Goal: Task Accomplishment & Management: Manage account settings

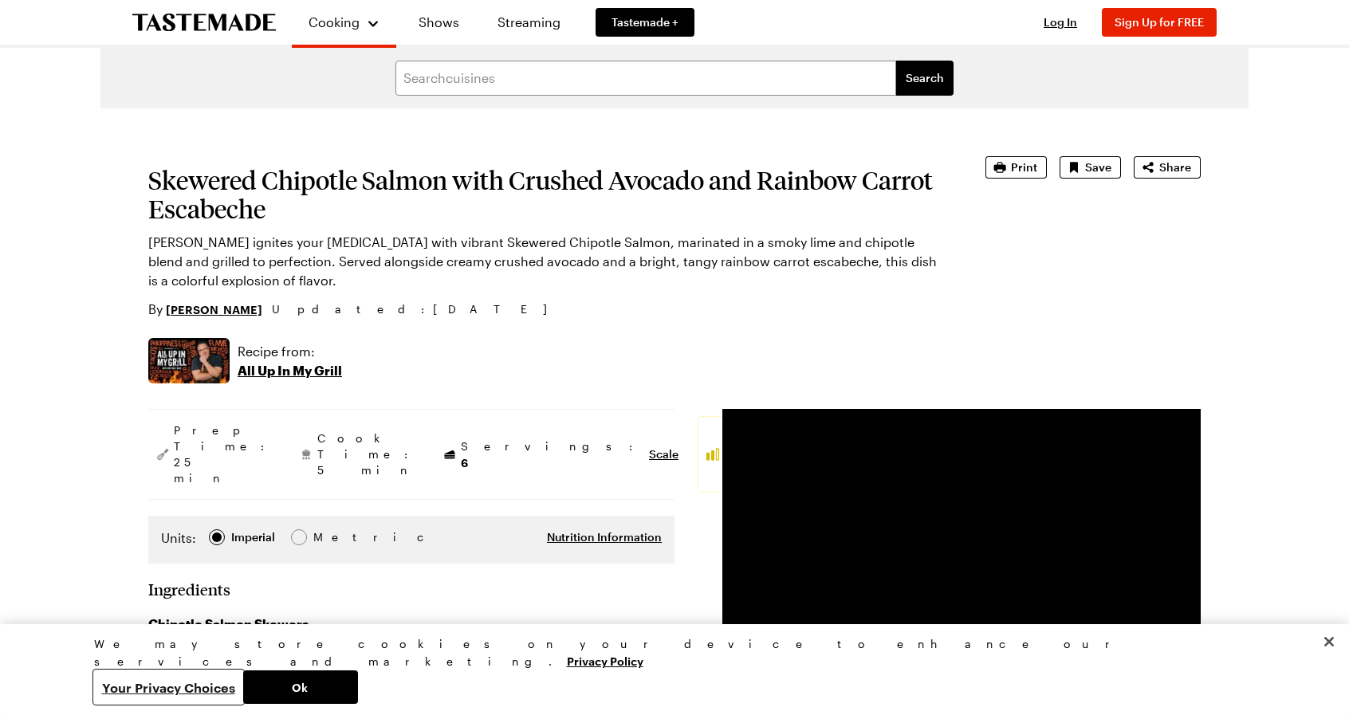
click at [243, 685] on button "Your Privacy Choices" at bounding box center [168, 687] width 149 height 33
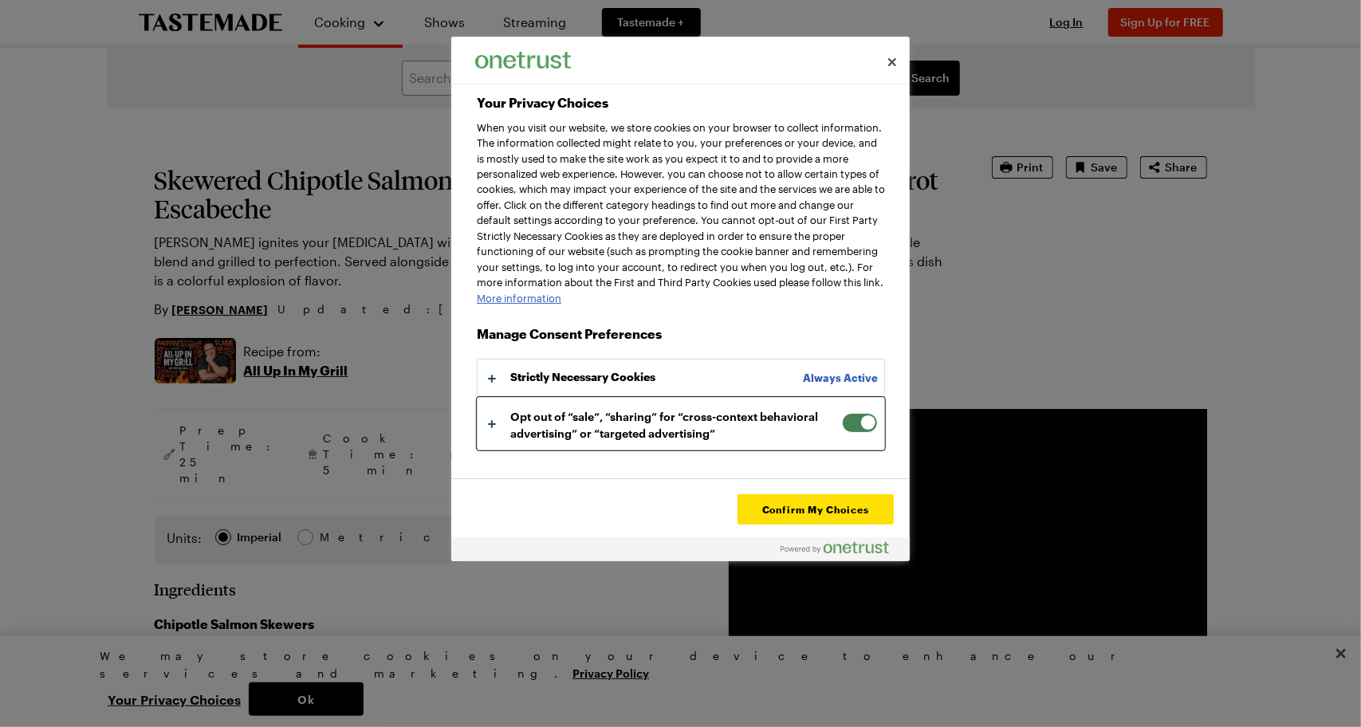
click at [494, 437] on button "Your Privacy Choices" at bounding box center [681, 423] width 407 height 51
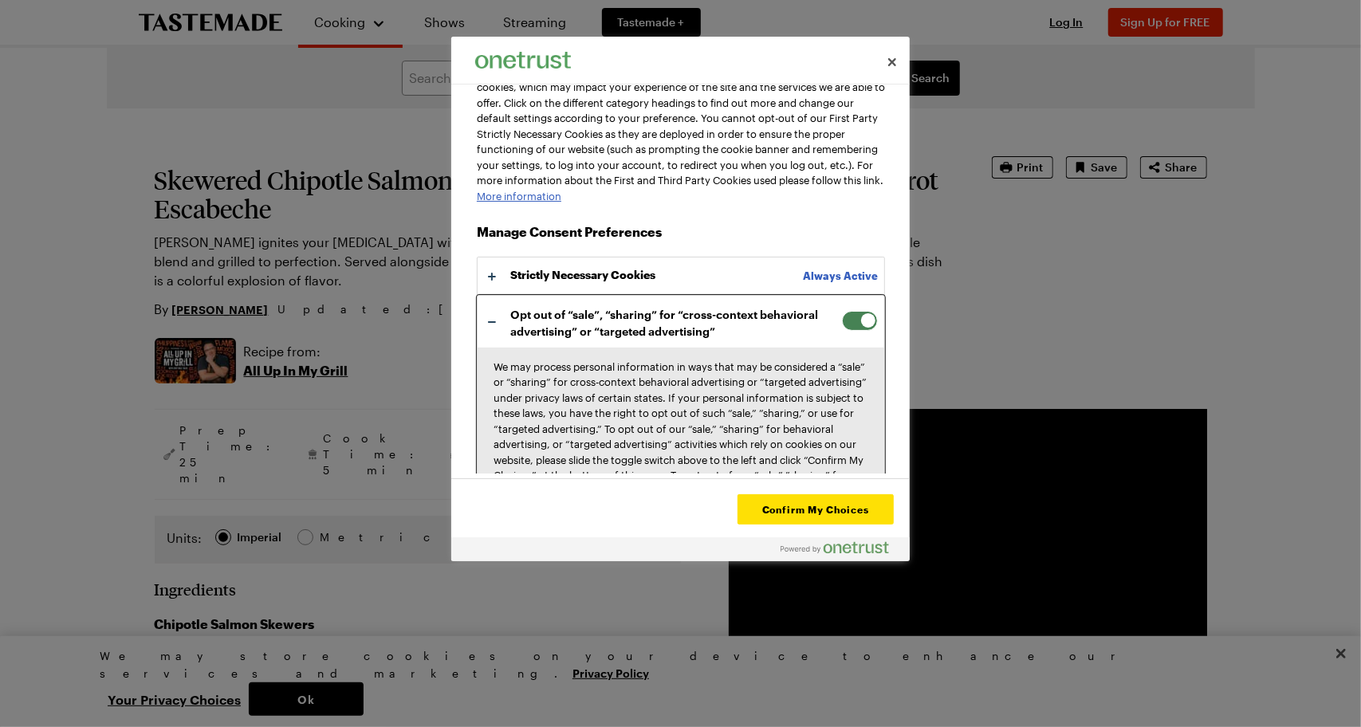
scroll to position [83, 0]
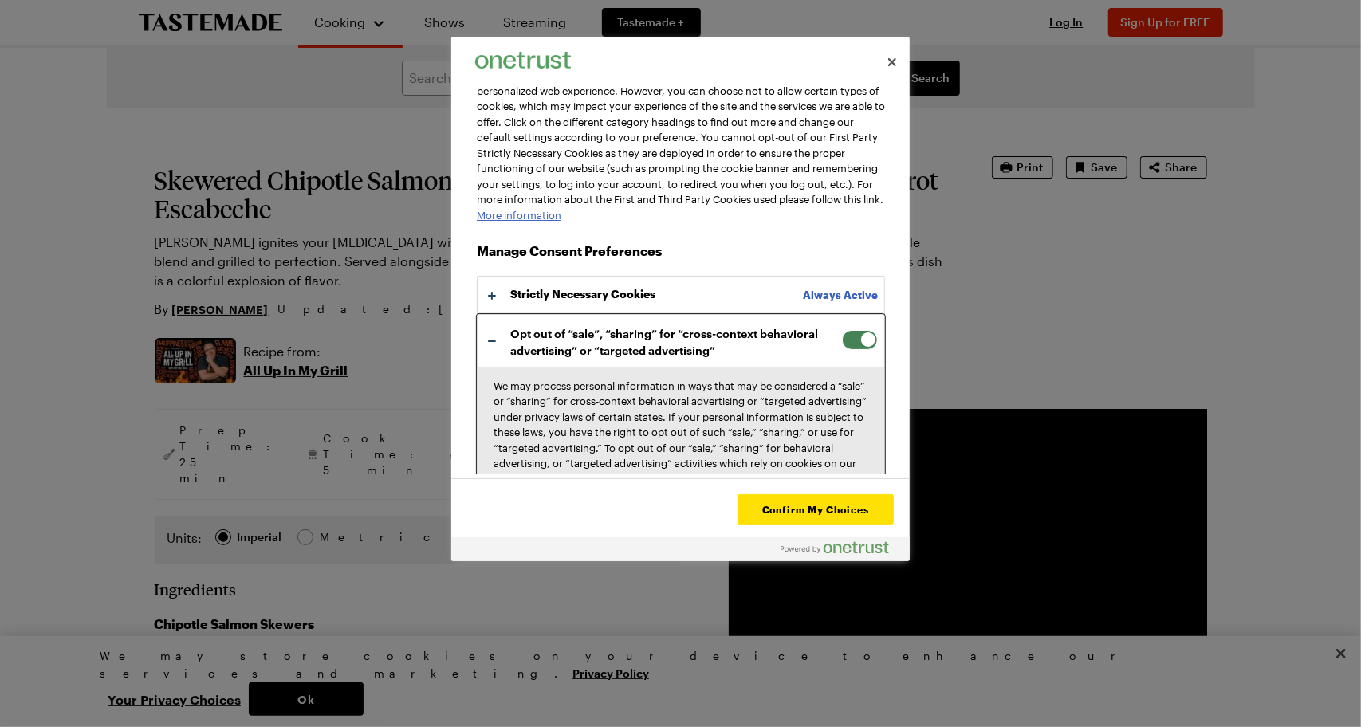
click at [496, 359] on button "Your Privacy Choices" at bounding box center [681, 585] width 407 height 541
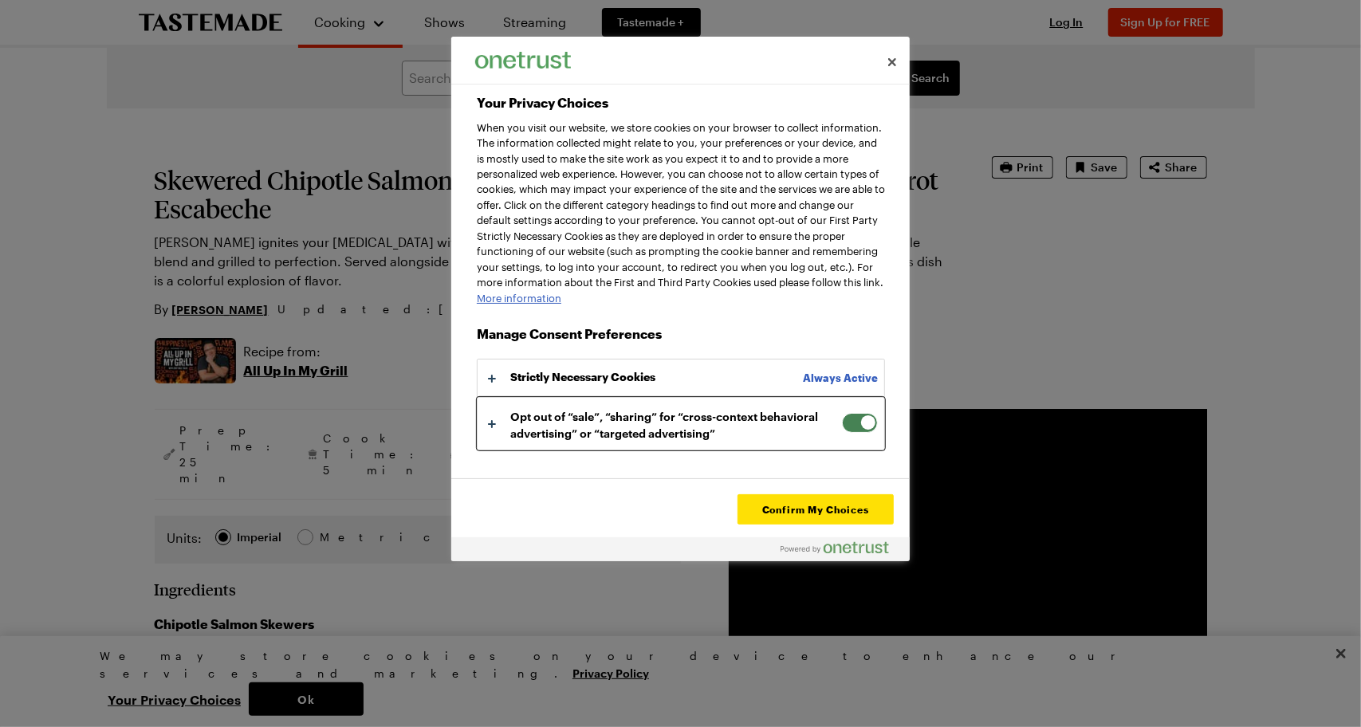
scroll to position [0, 0]
click at [844, 433] on span "Your Privacy Choices" at bounding box center [860, 423] width 36 height 20
click at [842, 413] on input "Opt out of “sale”, “sharing” for “cross-context behavioral advertising” or “tar…" at bounding box center [842, 413] width 0 height 0
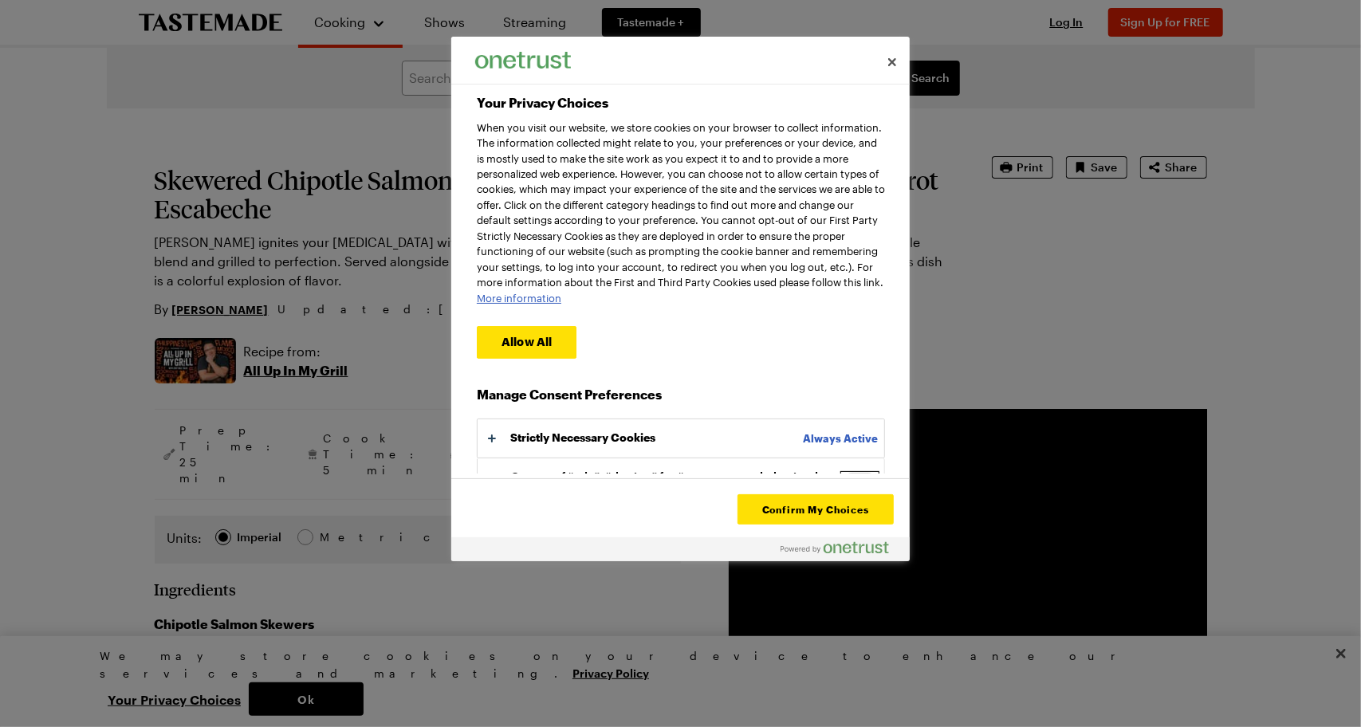
scroll to position [51, 0]
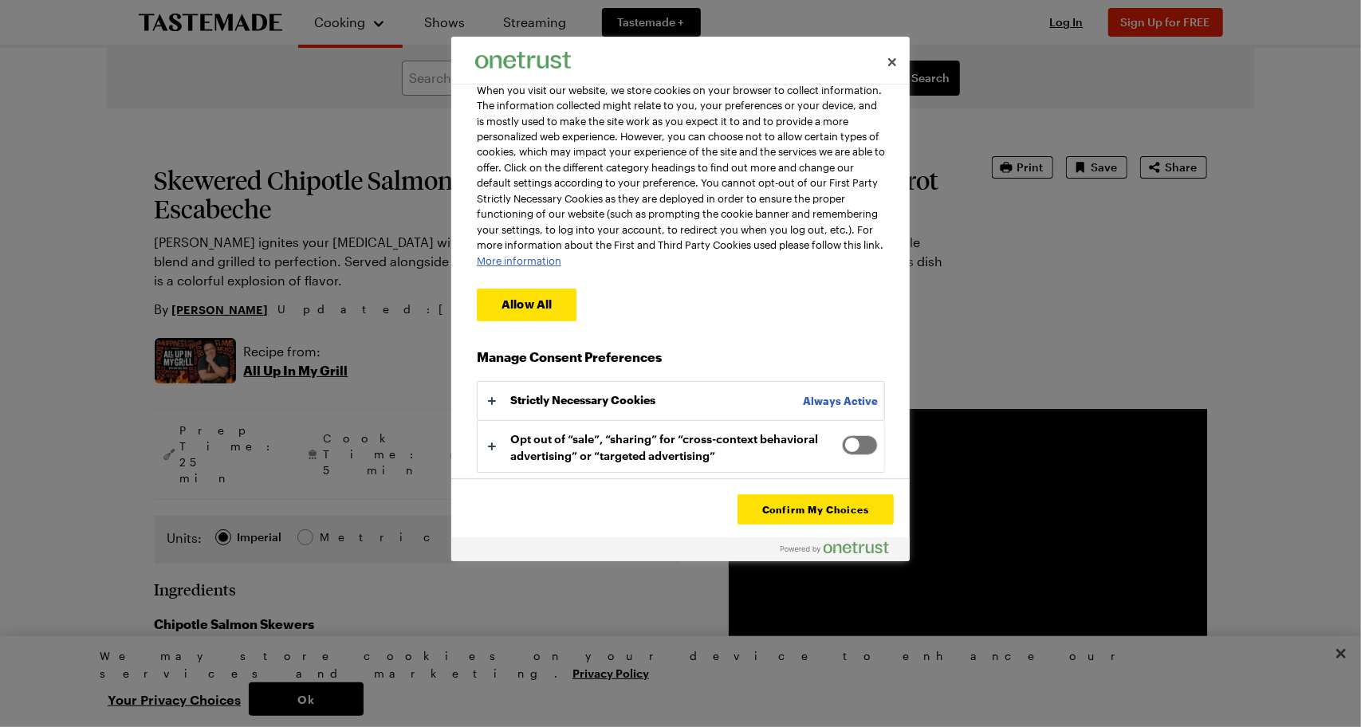
click at [860, 445] on span "Your Privacy Choices" at bounding box center [860, 445] width 36 height 20
click at [842, 435] on input "Opt out of “sale”, “sharing” for “cross-context behavioral advertising” or “tar…" at bounding box center [842, 435] width 0 height 0
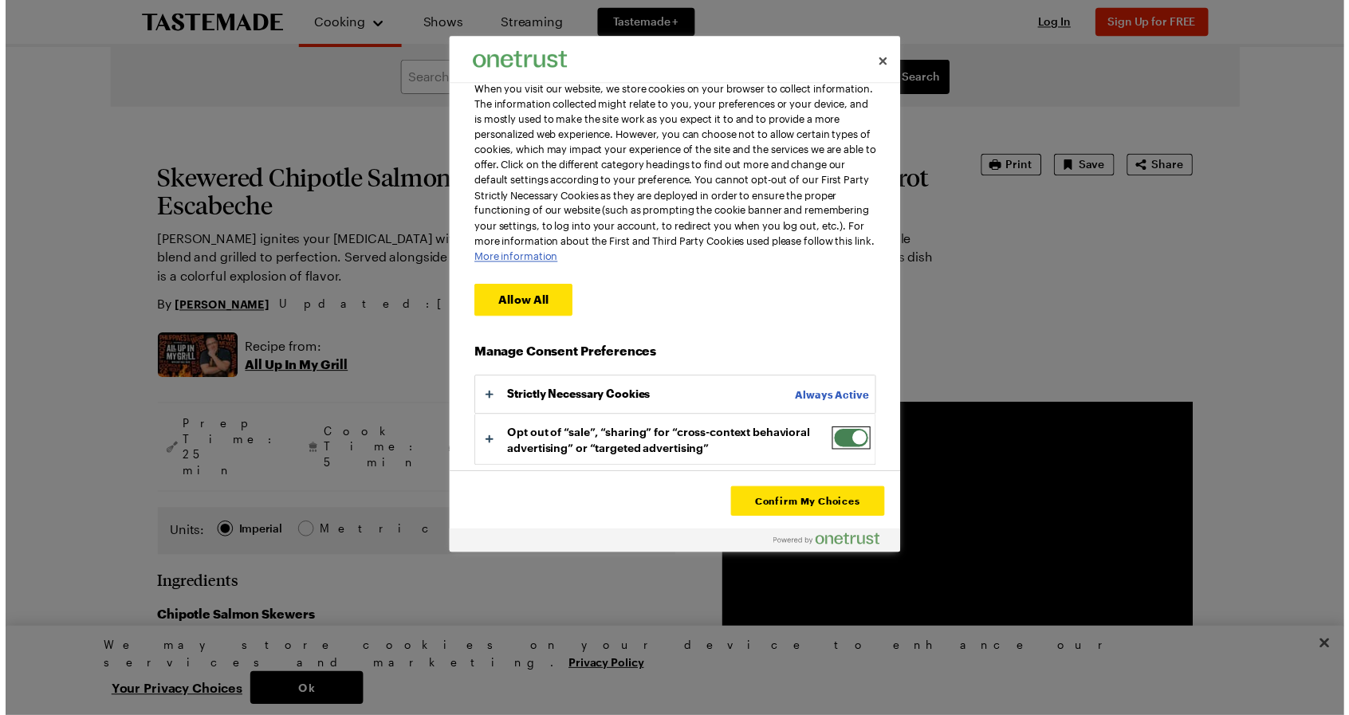
scroll to position [0, 0]
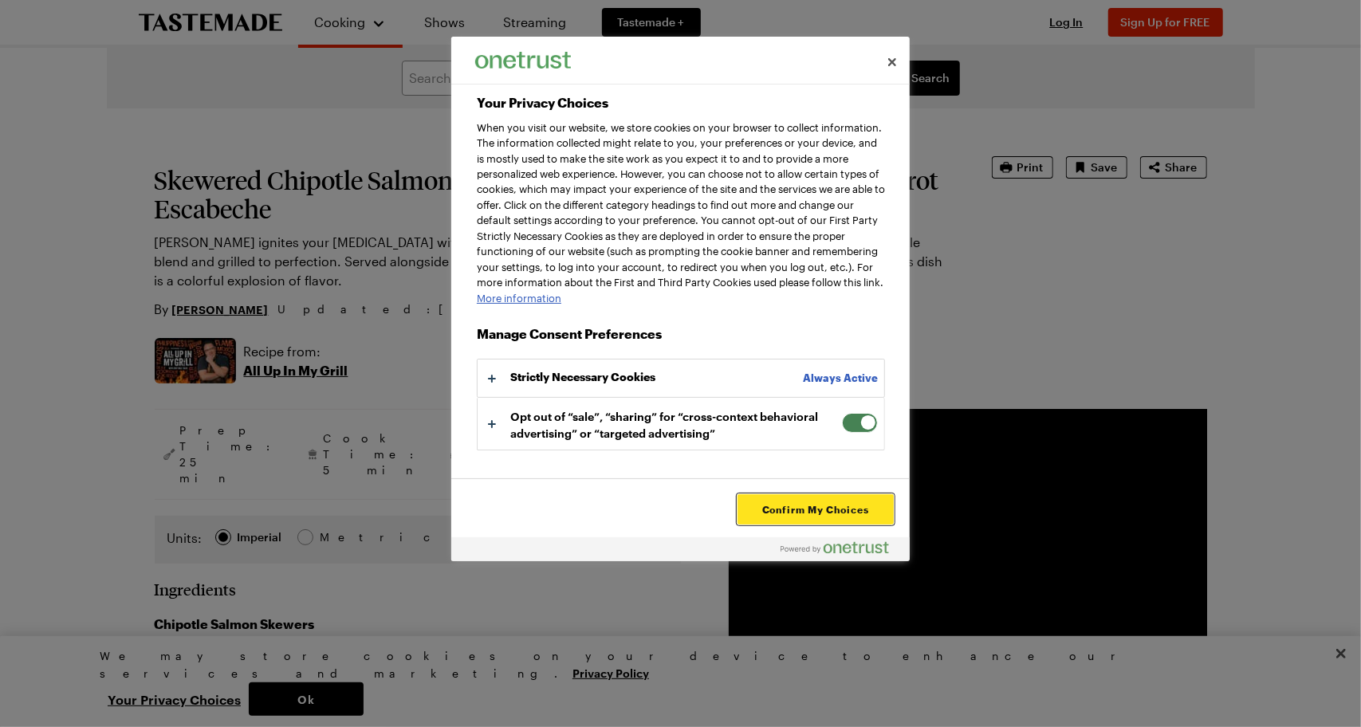
click at [831, 508] on button "Confirm My Choices" at bounding box center [816, 509] width 156 height 30
